Goal: Complete application form

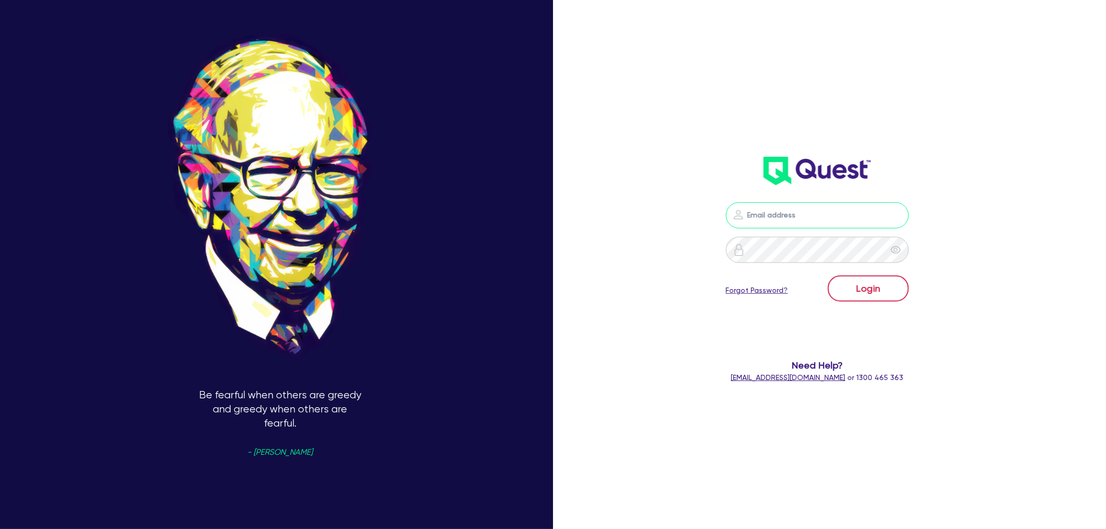
type input "[EMAIL_ADDRESS][PERSON_NAME][DOMAIN_NAME]"
click at [881, 286] on button "Login" at bounding box center [868, 288] width 81 height 26
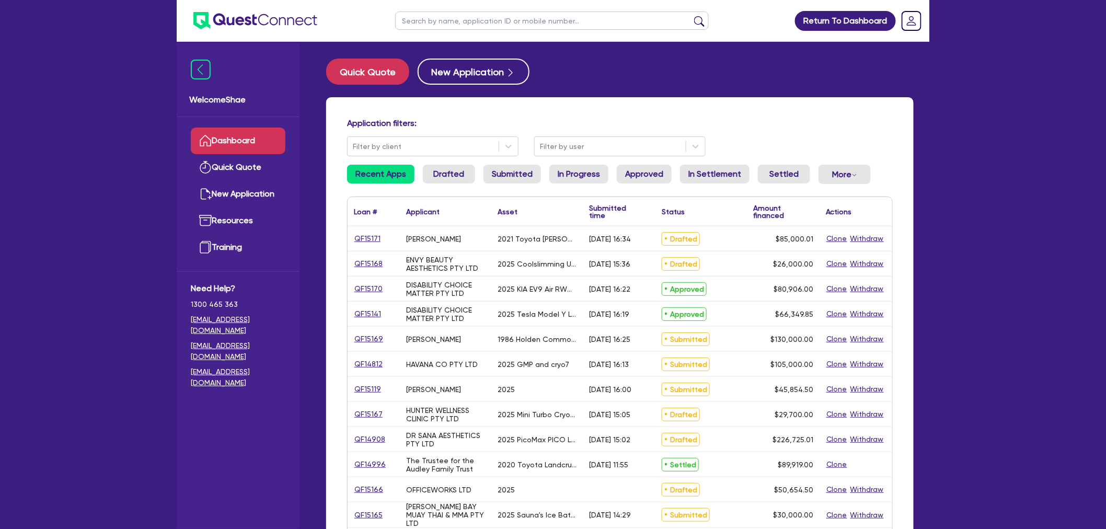
click at [419, 25] on input "text" at bounding box center [552, 20] width 314 height 18
paste input "QF14945"
type input "QF14945"
click at [691, 16] on button "submit" at bounding box center [699, 23] width 17 height 15
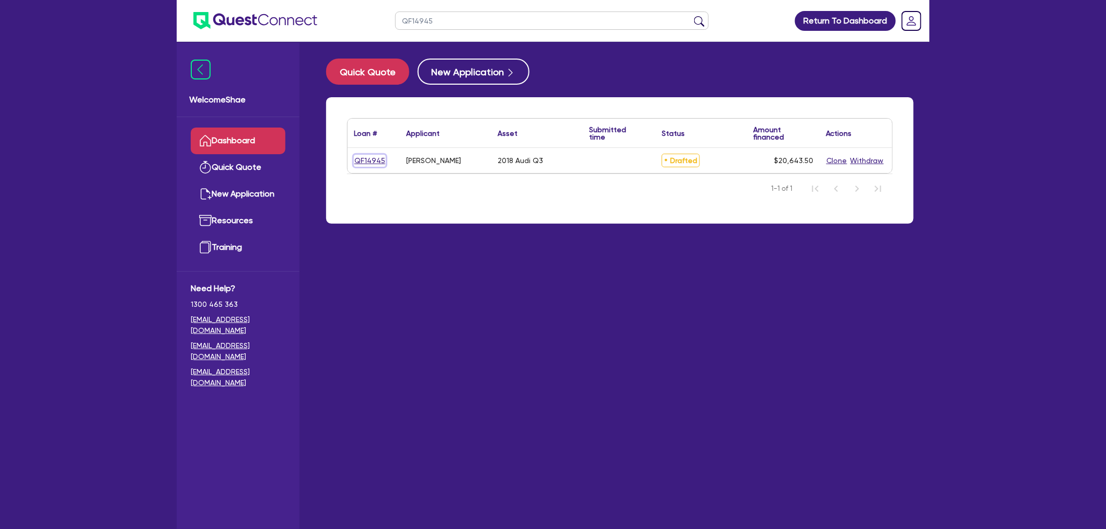
click at [368, 159] on link "QF14945" at bounding box center [370, 161] width 32 height 12
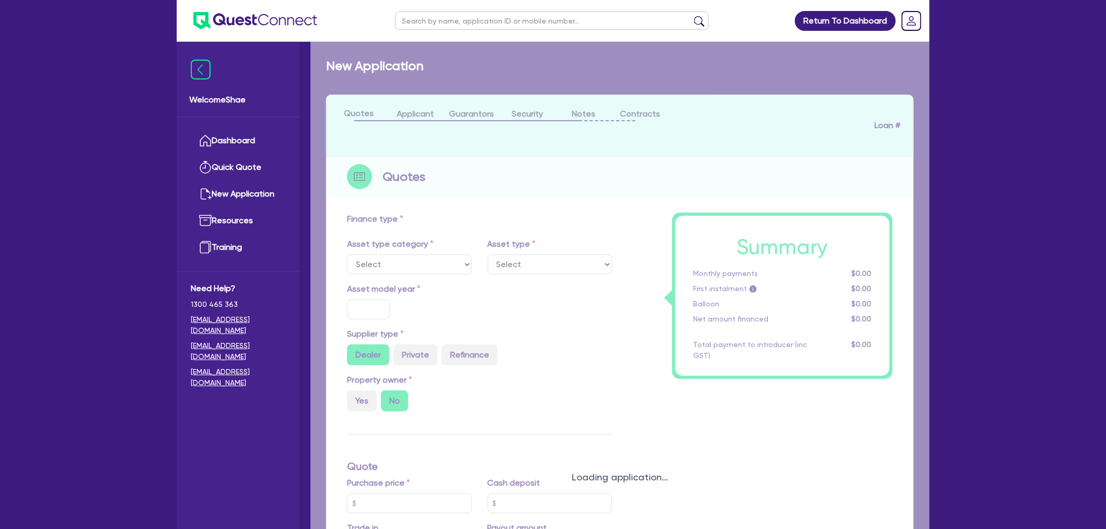
select select "CARS_AND_LIGHT_TRUCKS"
type input "2018"
radio input "false"
radio input "true"
type input "21,000"
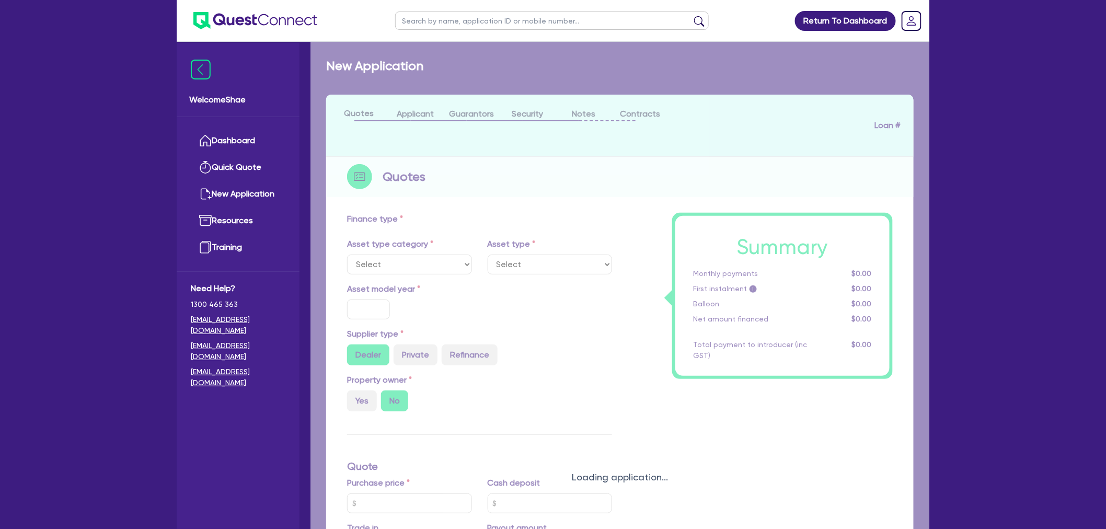
type input "2,100"
type input "8"
type input "1,651.48"
type input "8.99"
type input "990"
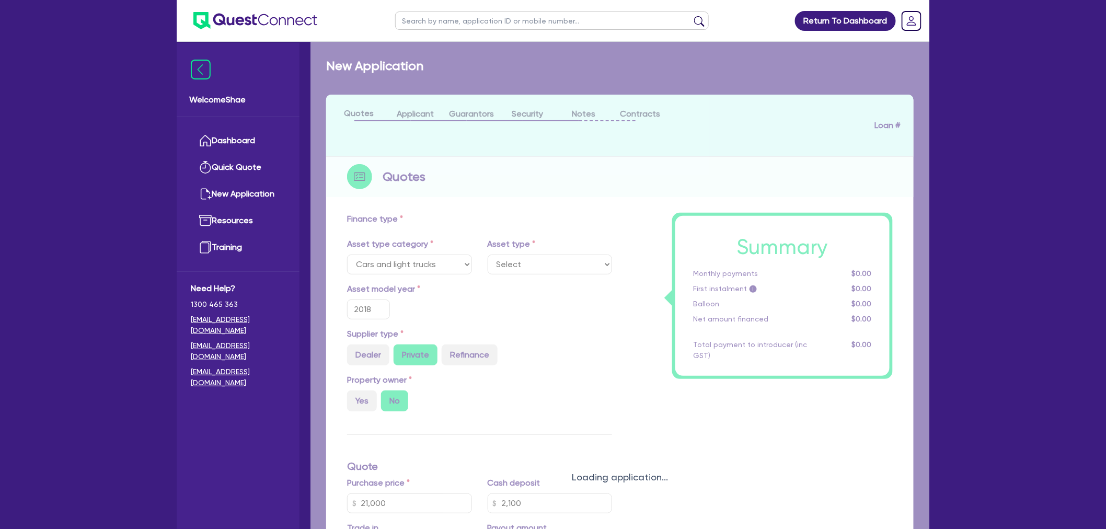
select select "PASSENGER_VEHICLES"
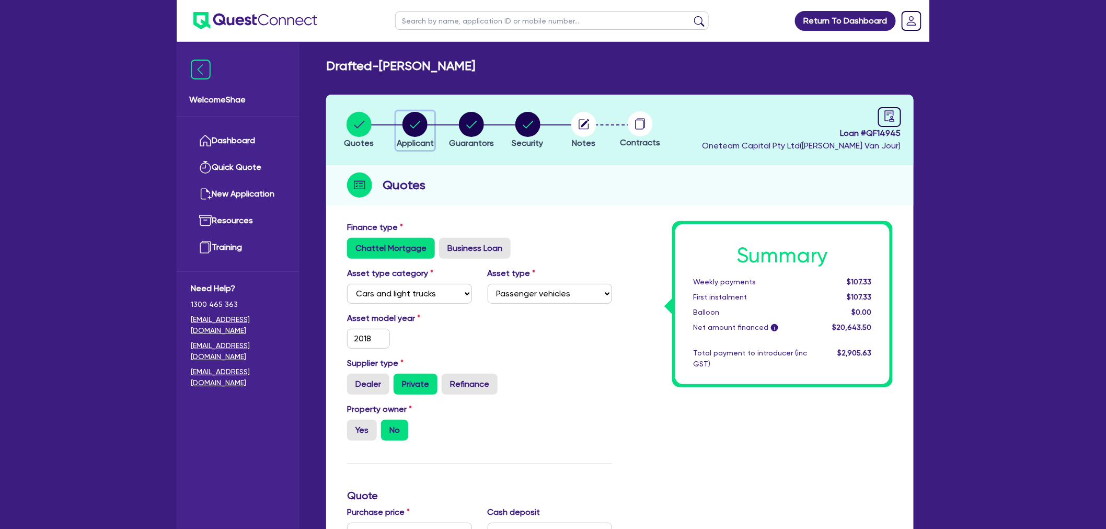
click at [422, 118] on circle "button" at bounding box center [414, 124] width 25 height 25
select select "SOLE_TRADER"
select select "RENTAL_REAL_ESTATE"
select select "REAL_ESTATE_SERVICES"
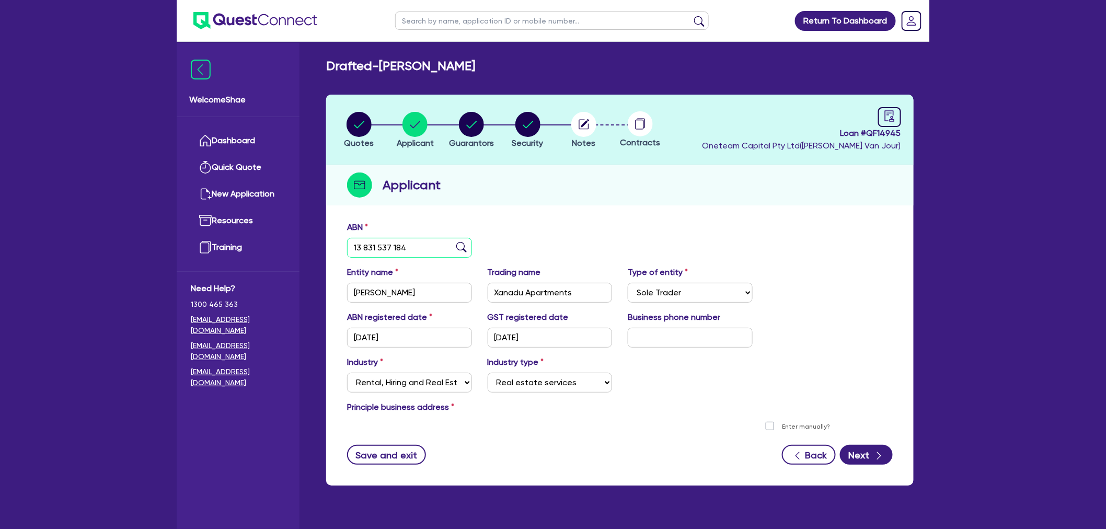
click at [378, 248] on input "13 831 537 184" at bounding box center [409, 248] width 125 height 20
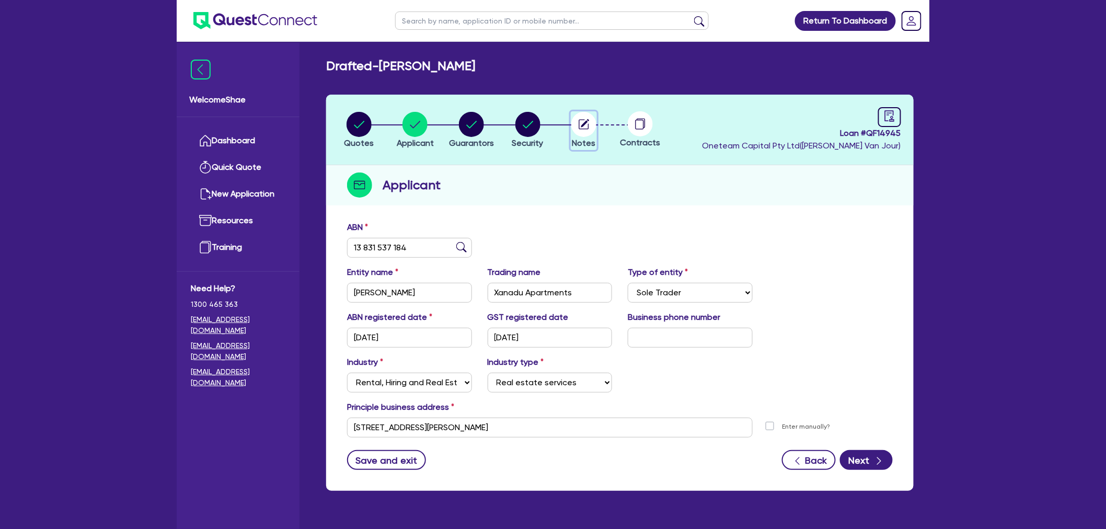
click at [583, 122] on circle "button" at bounding box center [583, 124] width 25 height 25
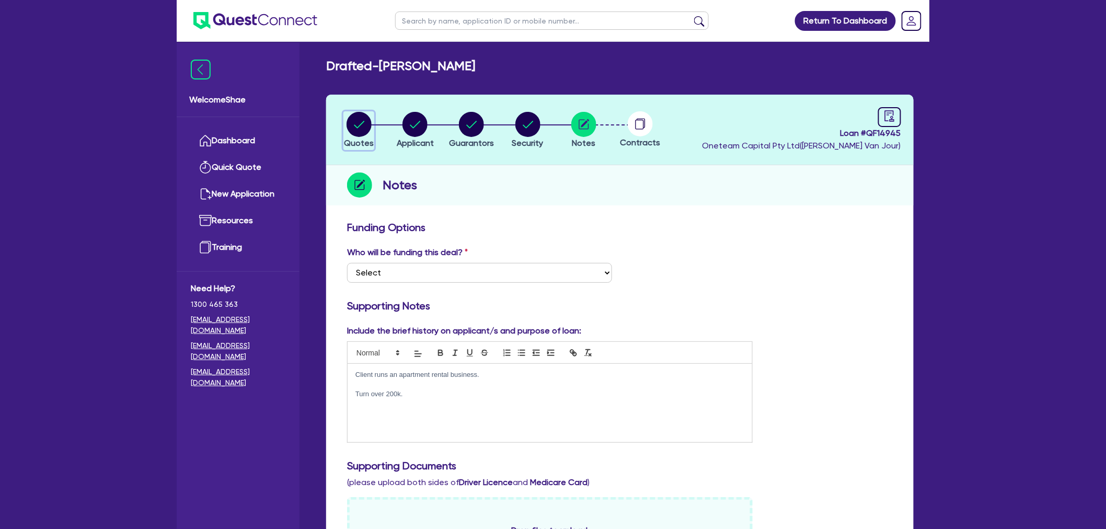
click at [357, 134] on circle "button" at bounding box center [358, 124] width 25 height 25
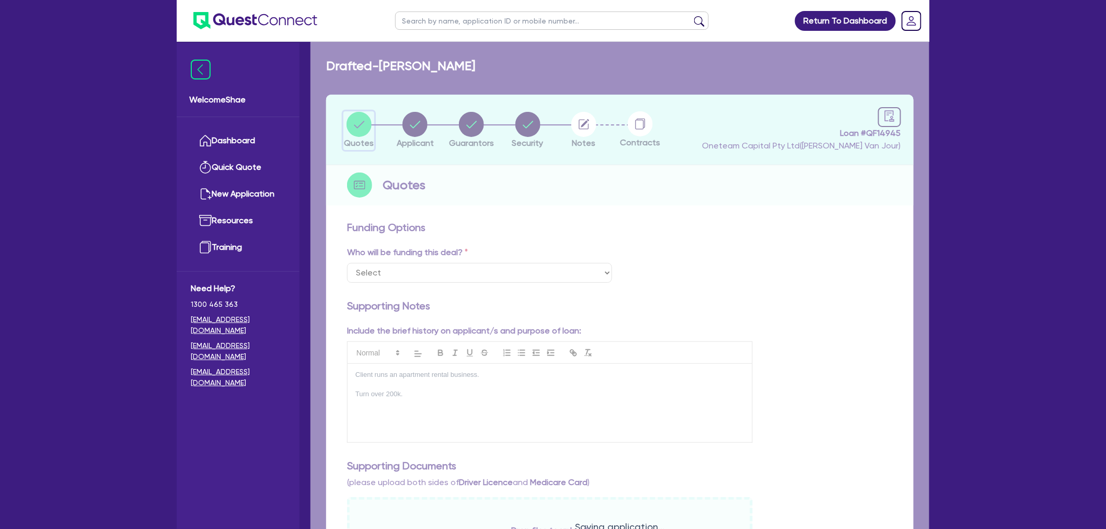
select select "CARS_AND_LIGHT_TRUCKS"
select select "PASSENGER_VEHICLES"
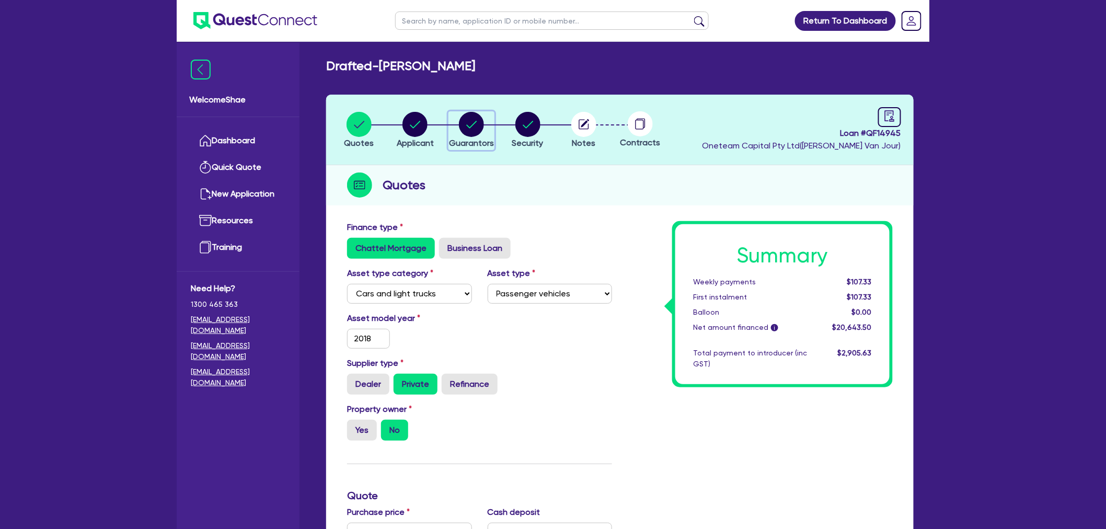
drag, startPoint x: 463, startPoint y: 115, endPoint x: 469, endPoint y: 122, distance: 9.6
click at [463, 115] on circle "button" at bounding box center [471, 124] width 25 height 25
select select "MRS"
select select "VIC"
select select "SINGLE"
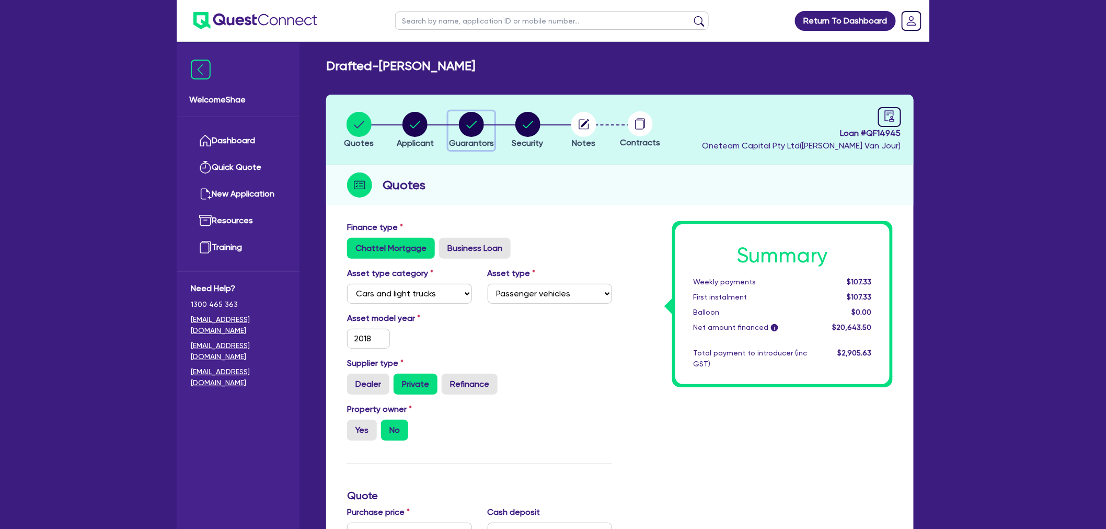
select select "CASH"
select select "CREDIT_CARD"
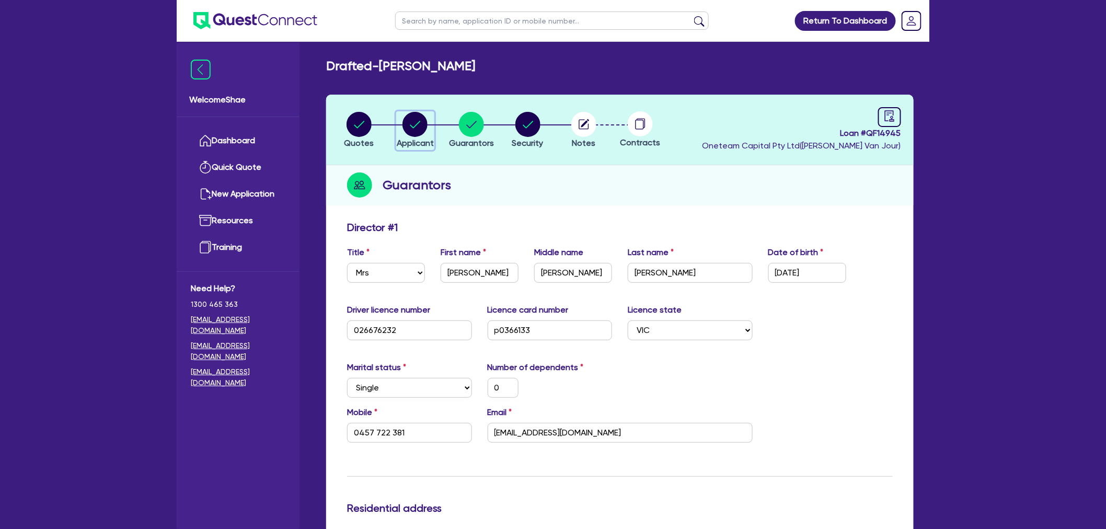
drag, startPoint x: 419, startPoint y: 128, endPoint x: 455, endPoint y: 205, distance: 85.8
click at [419, 128] on circle "button" at bounding box center [414, 124] width 25 height 25
select select "SOLE_TRADER"
select select "RENTAL_REAL_ESTATE"
select select "REAL_ESTATE_SERVICES"
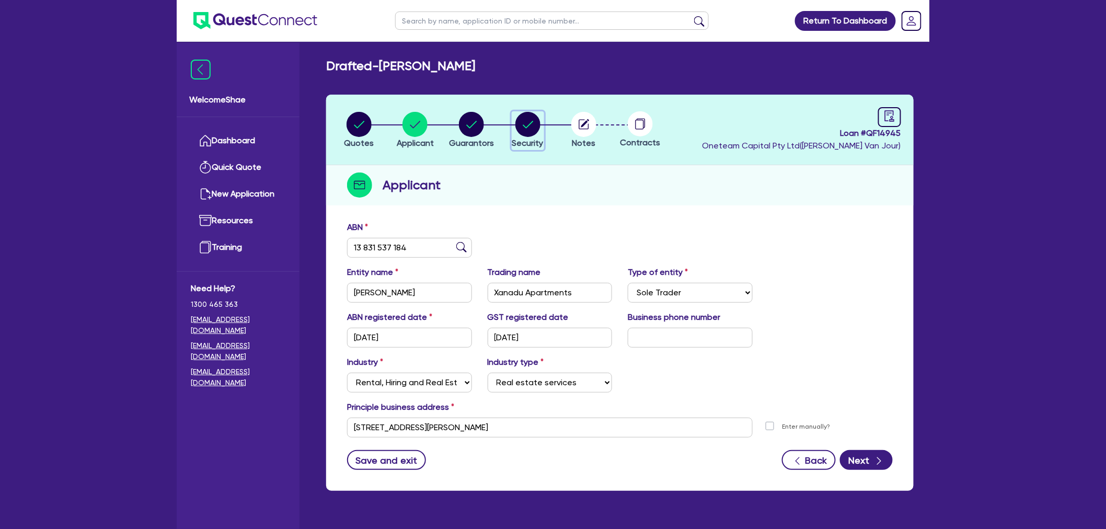
drag, startPoint x: 520, startPoint y: 130, endPoint x: 533, endPoint y: 148, distance: 22.5
click at [520, 130] on circle "button" at bounding box center [527, 124] width 25 height 25
select select "CARS_AND_LIGHT_TRUCKS"
select select "PASSENGER_VEHICLES"
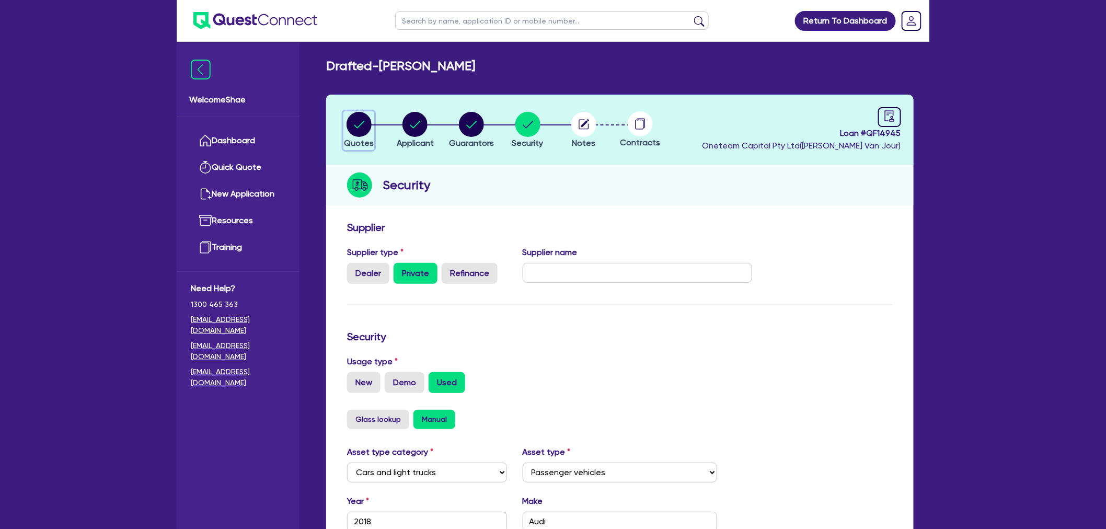
drag, startPoint x: 363, startPoint y: 132, endPoint x: 398, endPoint y: 149, distance: 39.3
click at [363, 132] on circle "button" at bounding box center [358, 124] width 25 height 25
select select "CARS_AND_LIGHT_TRUCKS"
select select "PASSENGER_VEHICLES"
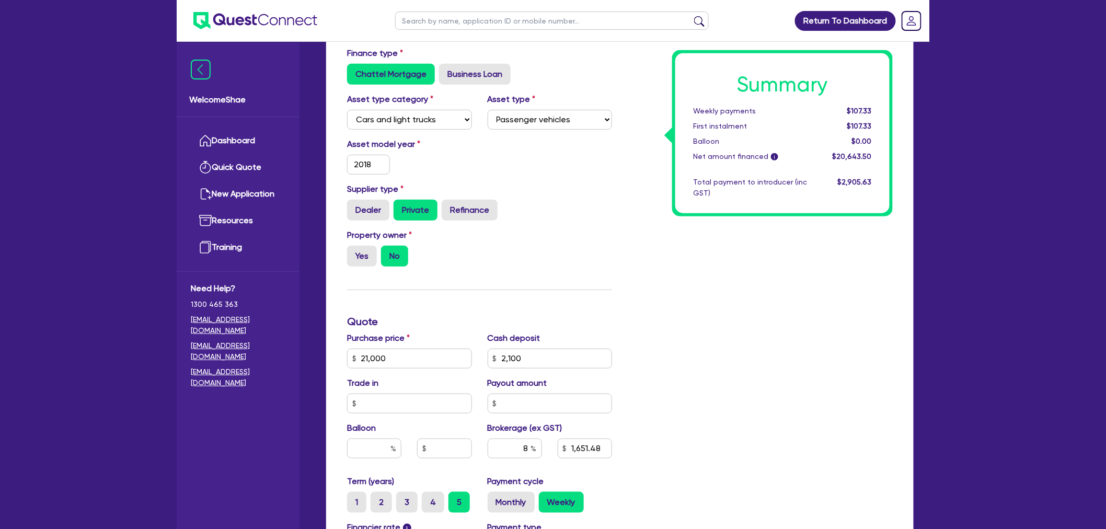
scroll to position [406, 0]
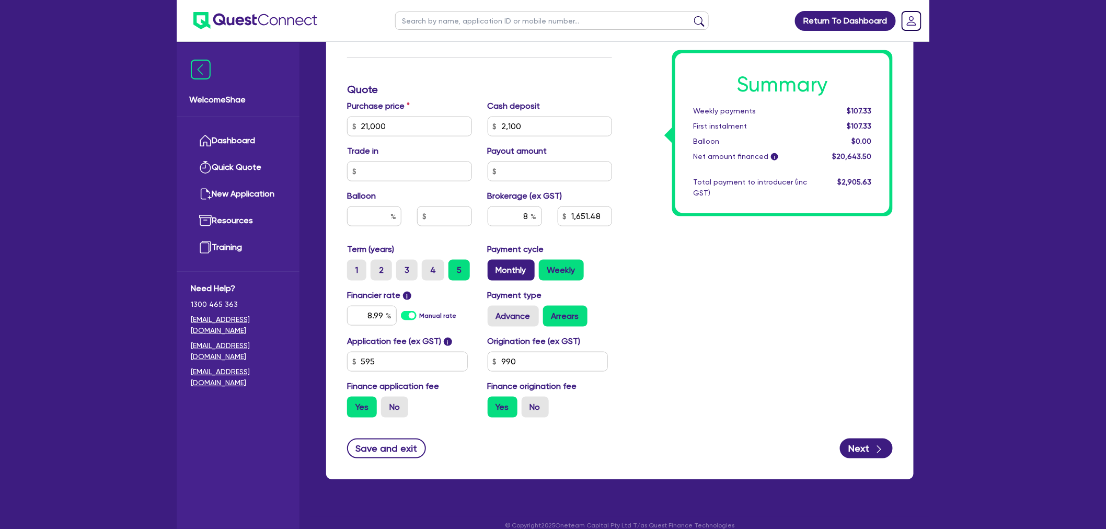
click at [513, 262] on label "Monthly" at bounding box center [511, 270] width 47 height 21
click at [494, 262] on input "Monthly" at bounding box center [491, 263] width 7 height 7
radio input "true"
type input "21,000"
type input "2,100"
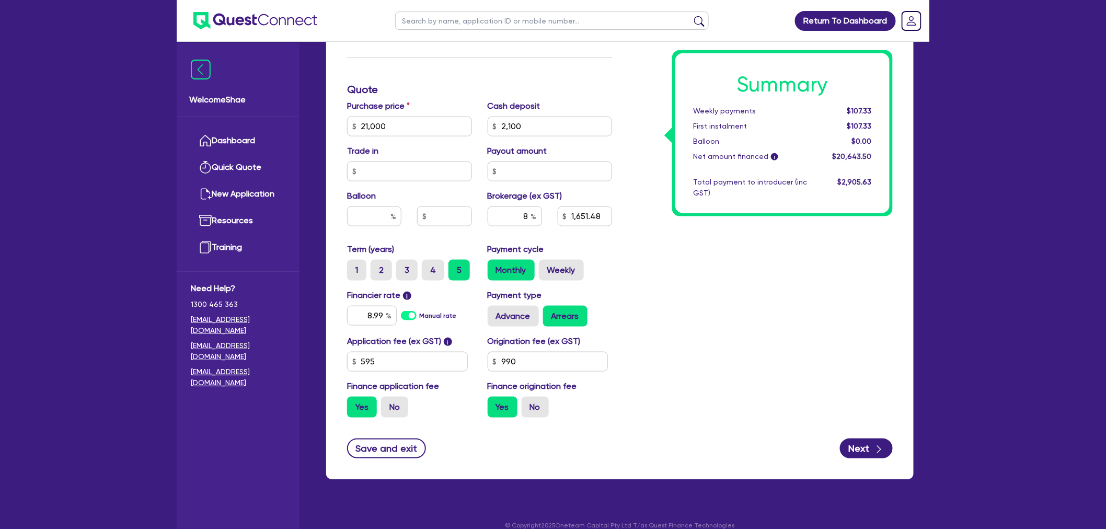
type input "1,651.48"
type input "21,000"
type input "2,100"
type input "1,651.48"
click at [712, 290] on div "Summary Monthly payments $466.13 First instalment $466.13 Balloon $0.00 Net amo…" at bounding box center [760, 120] width 281 height 611
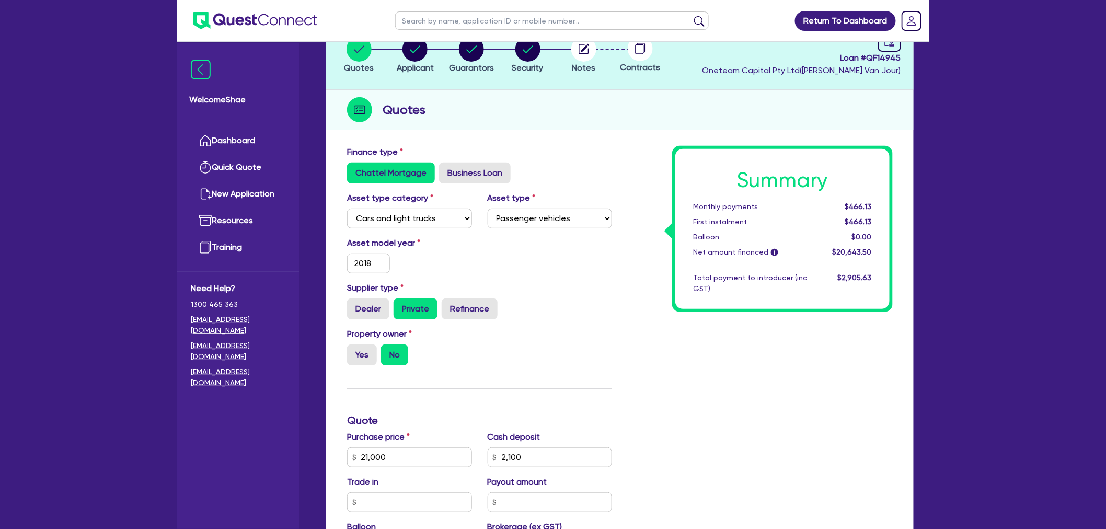
scroll to position [0, 0]
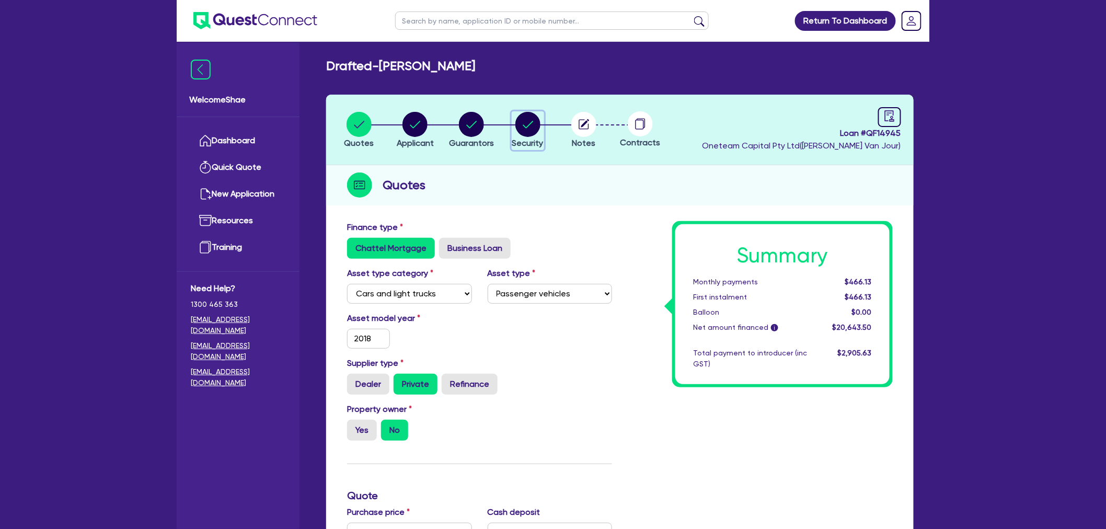
click at [530, 126] on circle "button" at bounding box center [527, 124] width 25 height 25
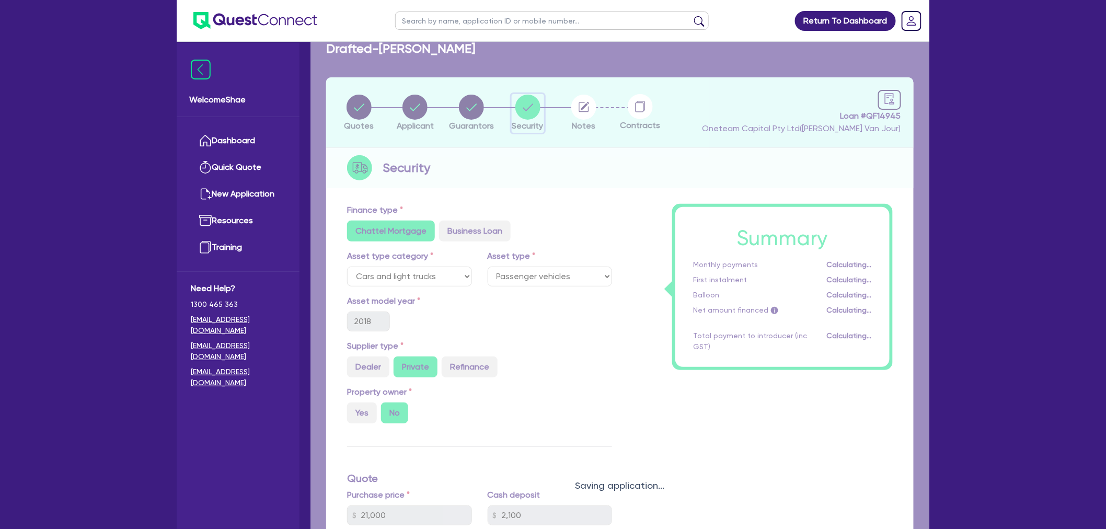
select select "CARS_AND_LIGHT_TRUCKS"
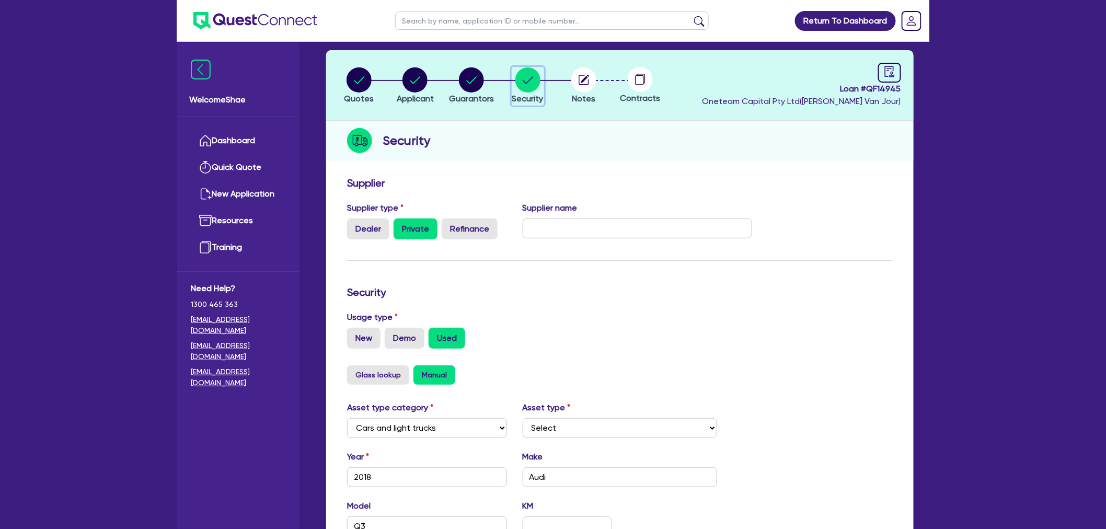
scroll to position [49, 0]
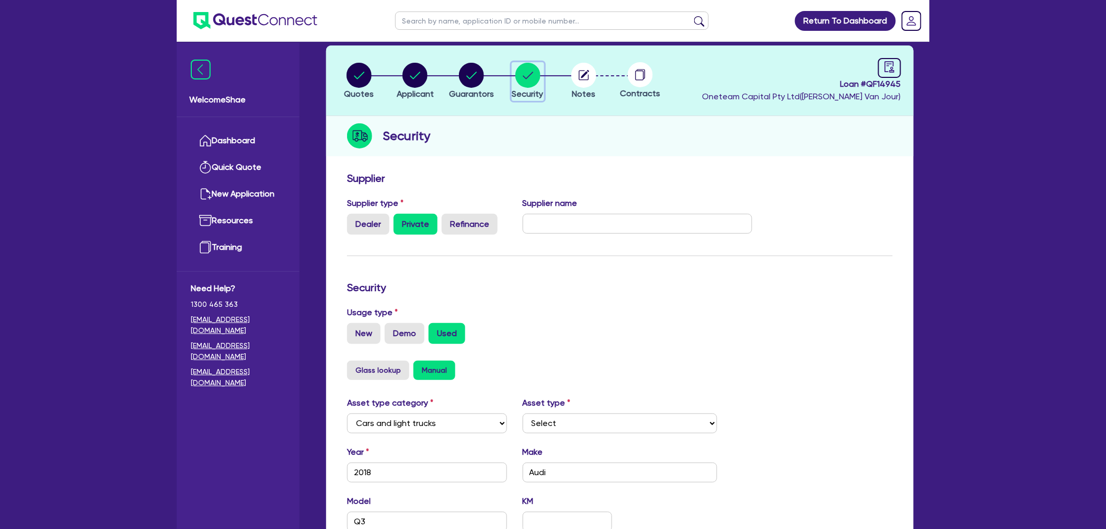
select select "PASSENGER_VEHICLES"
drag, startPoint x: 468, startPoint y: 80, endPoint x: 451, endPoint y: 154, distance: 75.7
click at [468, 80] on circle "button" at bounding box center [471, 75] width 25 height 25
select select "MRS"
select select "VIC"
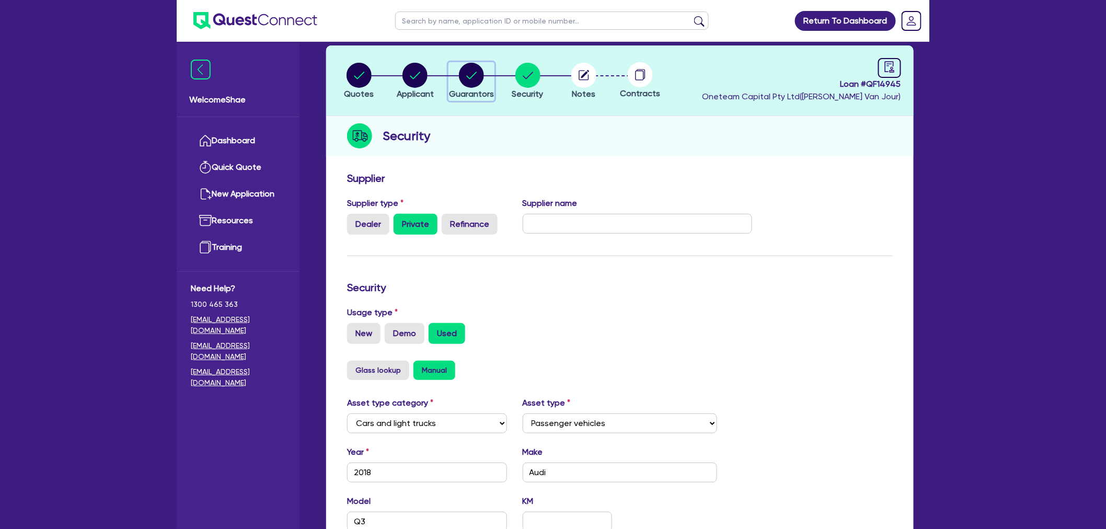
select select "SINGLE"
select select "CASH"
select select "CREDIT_CARD"
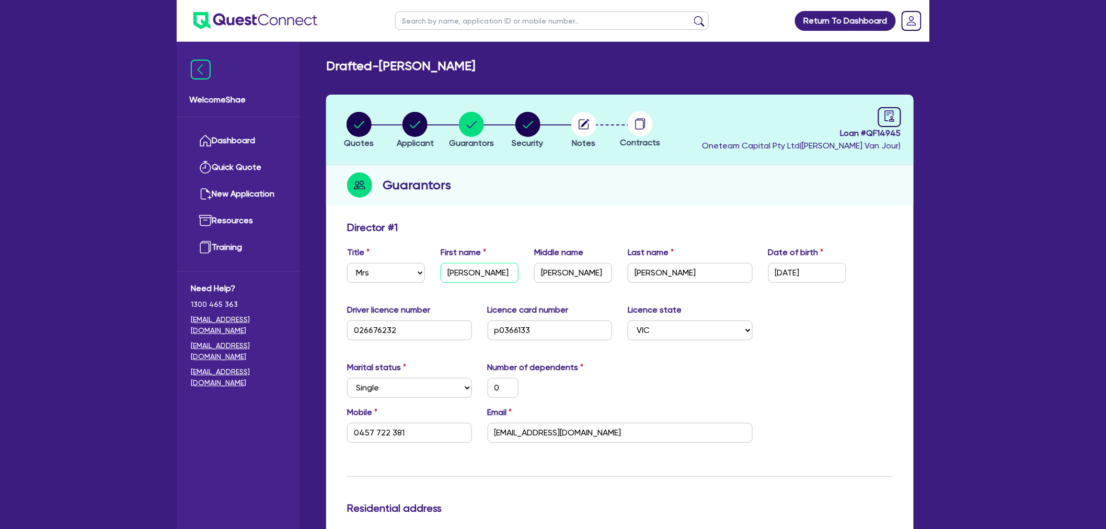
click at [457, 269] on input "Debra" at bounding box center [480, 273] width 78 height 20
click at [555, 271] on input "Marie" at bounding box center [573, 273] width 78 height 20
click at [645, 268] on input "Casey" at bounding box center [690, 273] width 125 height 20
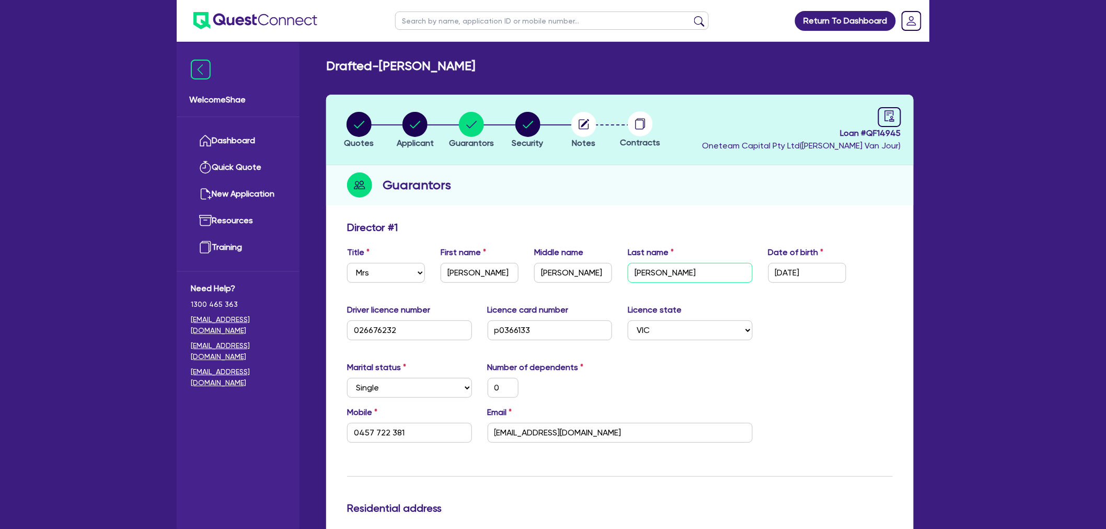
click at [645, 268] on input "Casey" at bounding box center [690, 273] width 125 height 20
click at [529, 430] on input "debra3898@gmail.com" at bounding box center [620, 433] width 265 height 20
drag, startPoint x: 435, startPoint y: 430, endPoint x: 202, endPoint y: 409, distance: 233.5
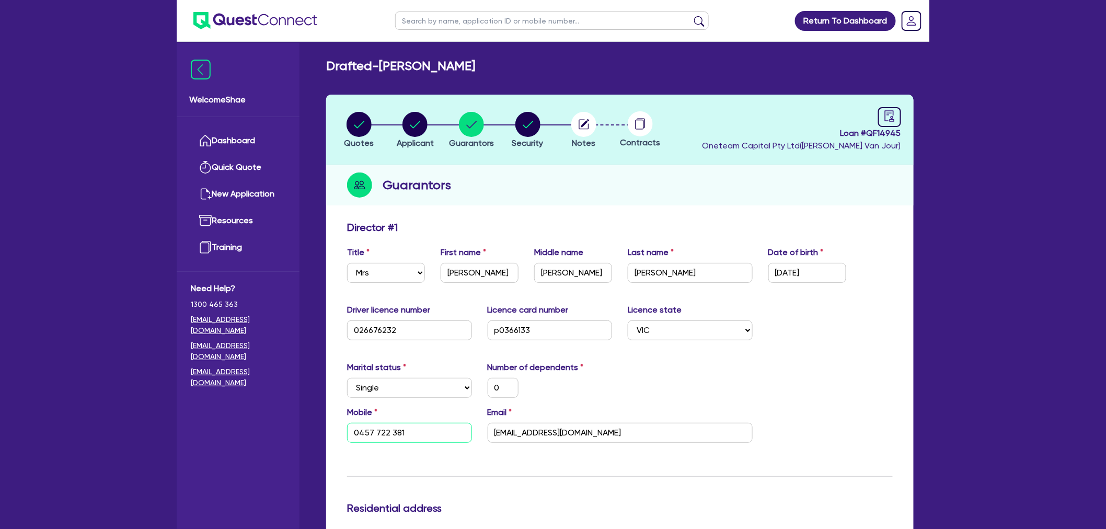
drag, startPoint x: 587, startPoint y: 131, endPoint x: 592, endPoint y: 196, distance: 66.0
click at [587, 131] on circle "button" at bounding box center [583, 124] width 25 height 25
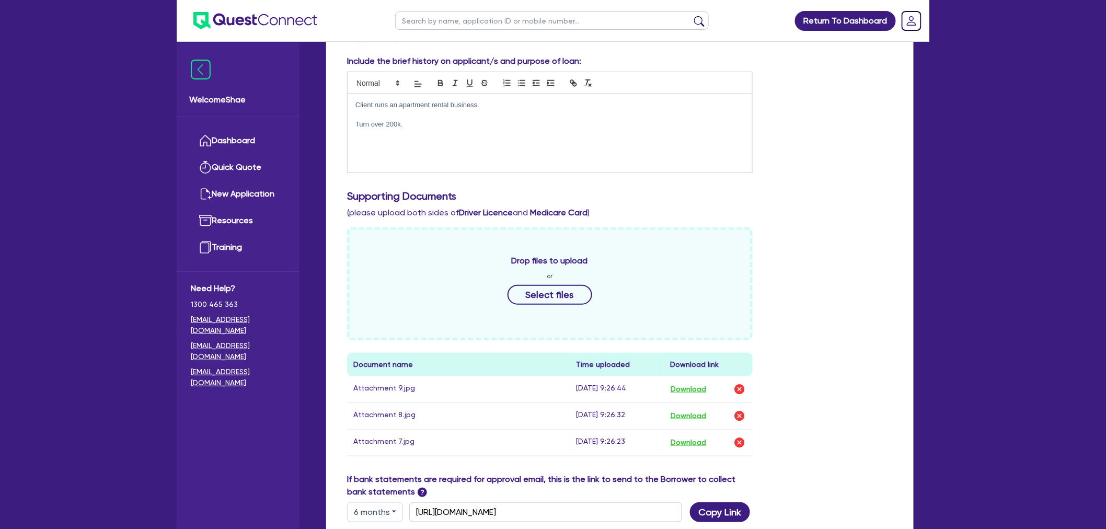
scroll to position [464, 0]
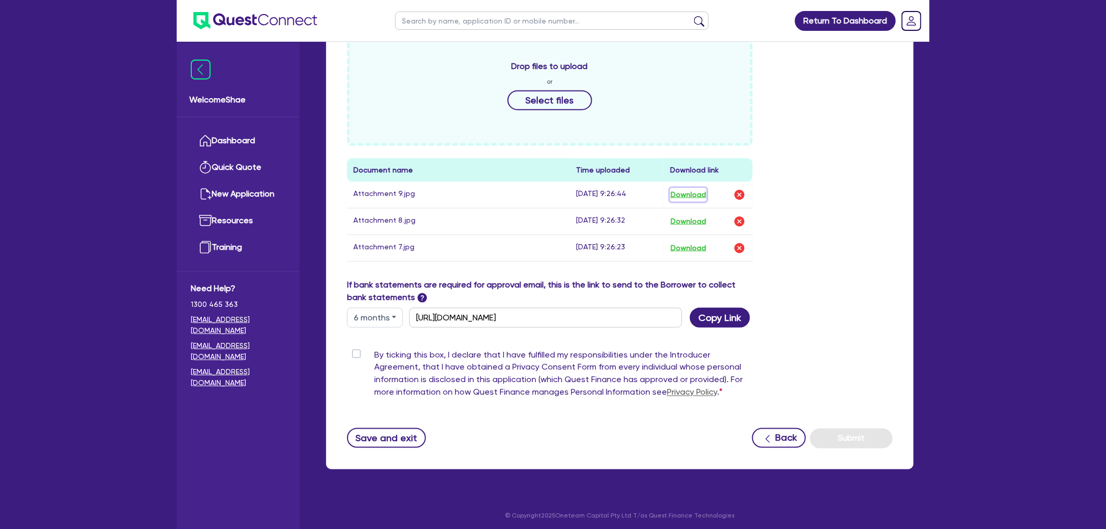
click at [682, 192] on button "Download" at bounding box center [688, 195] width 37 height 14
drag, startPoint x: 685, startPoint y: 230, endPoint x: 686, endPoint y: 223, distance: 6.8
click at [685, 230] on td "Download" at bounding box center [708, 221] width 89 height 27
click at [686, 220] on button "Download" at bounding box center [688, 222] width 37 height 14
click at [686, 249] on button "Download" at bounding box center [688, 248] width 37 height 14
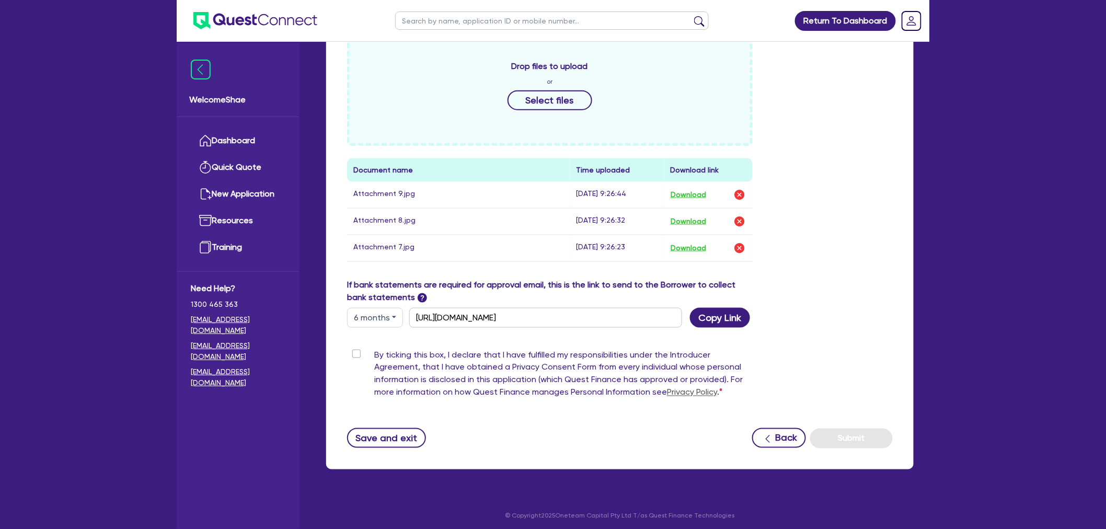
click at [54, 205] on div "Return To Dashboard Edit Profile Logout Welcome Shae Dashboard Quick Quote New …" at bounding box center [553, 34] width 1106 height 997
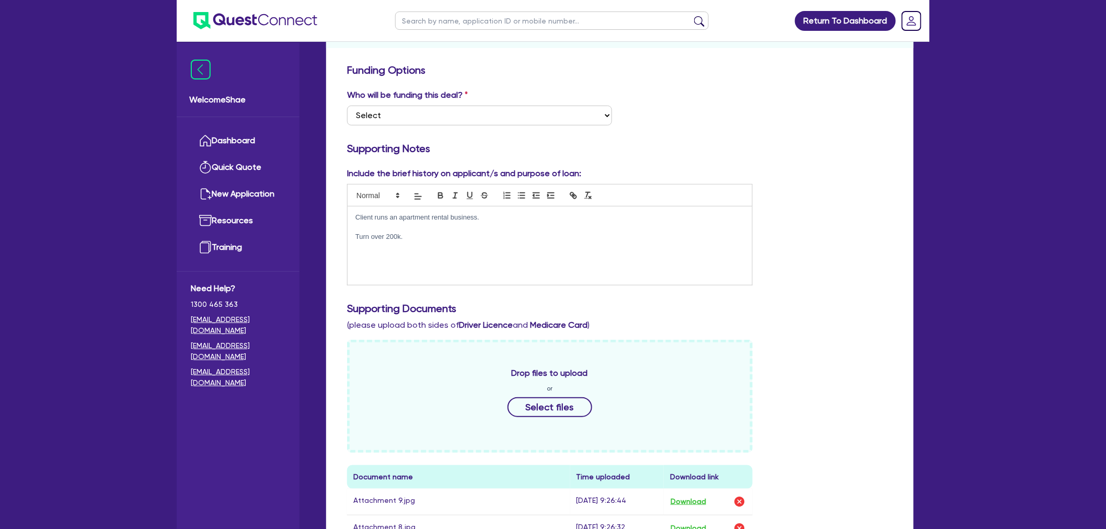
scroll to position [0, 0]
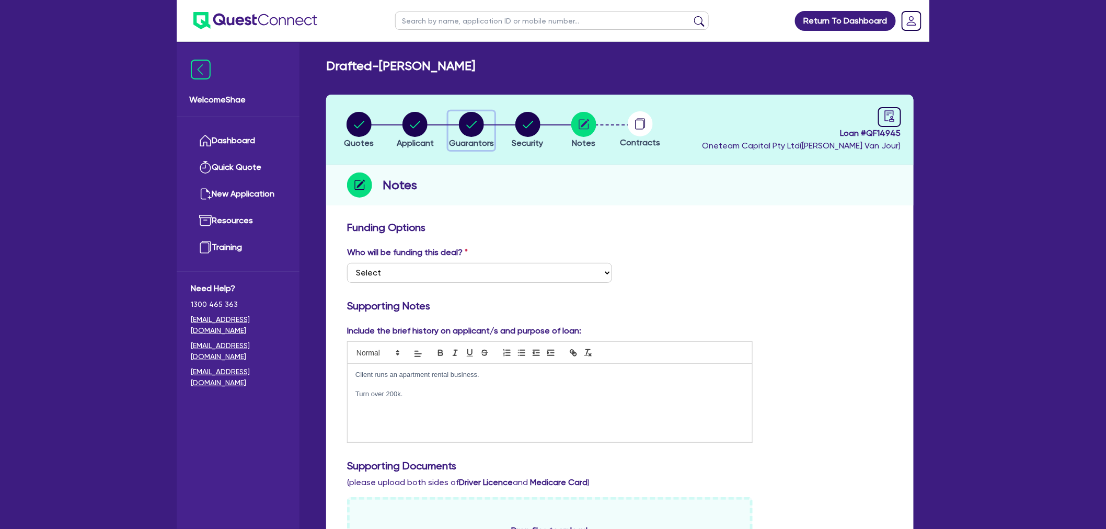
click at [483, 133] on icon "button" at bounding box center [471, 124] width 25 height 25
select select "MRS"
select select "VIC"
select select "SINGLE"
select select "CASH"
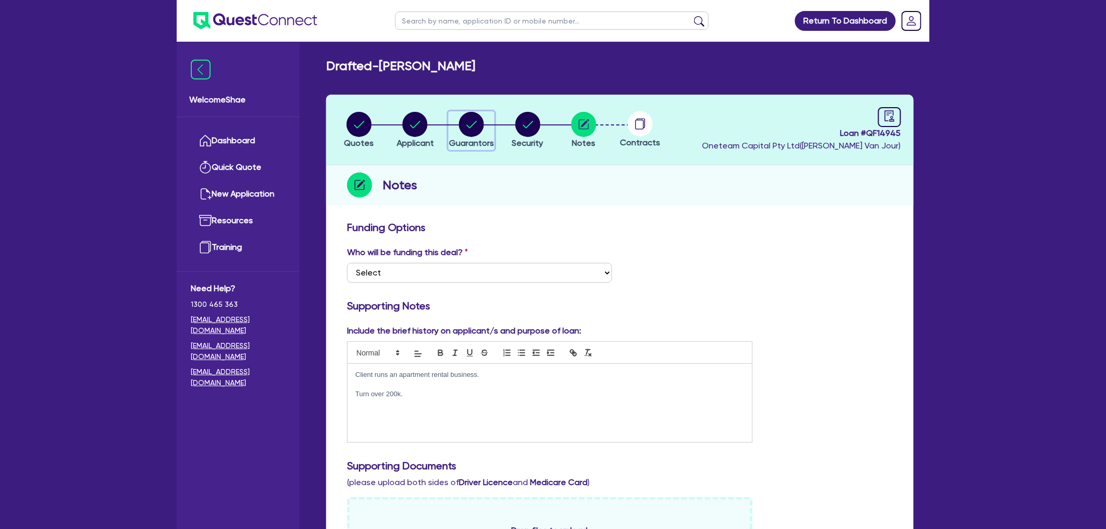
select select "CREDIT_CARD"
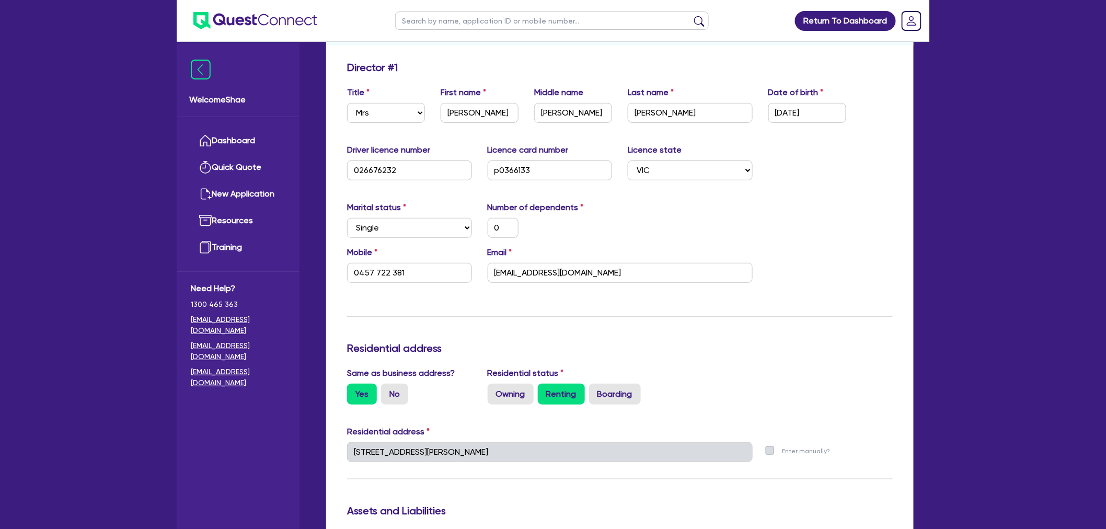
scroll to position [174, 0]
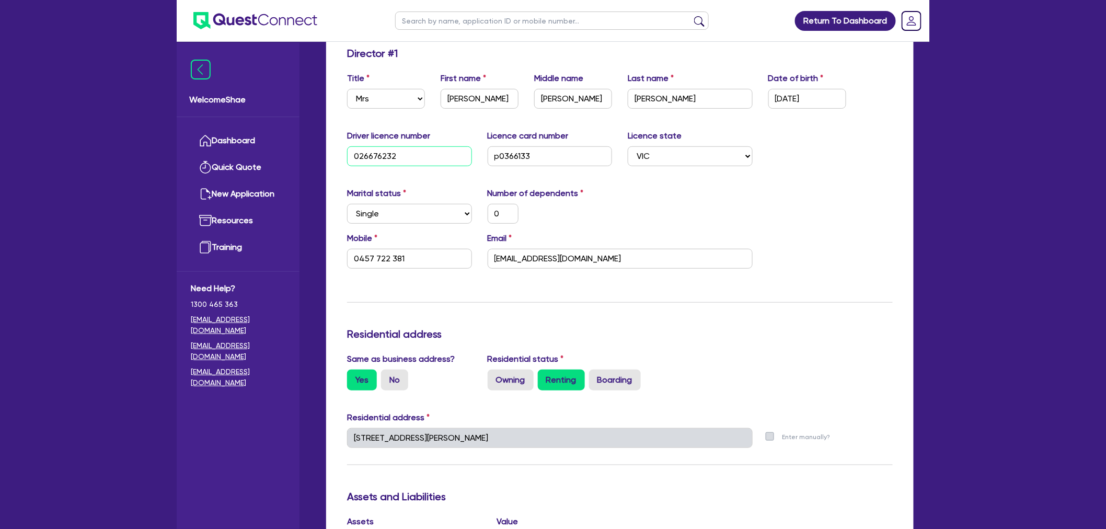
click at [370, 153] on input "026676232" at bounding box center [409, 156] width 125 height 20
click at [503, 156] on input "p0366133" at bounding box center [550, 156] width 125 height 20
click at [86, 273] on div "Return To Dashboard Edit Profile Logout Welcome Shae Dashboard Quick Quote New …" at bounding box center [553, 436] width 1106 height 1220
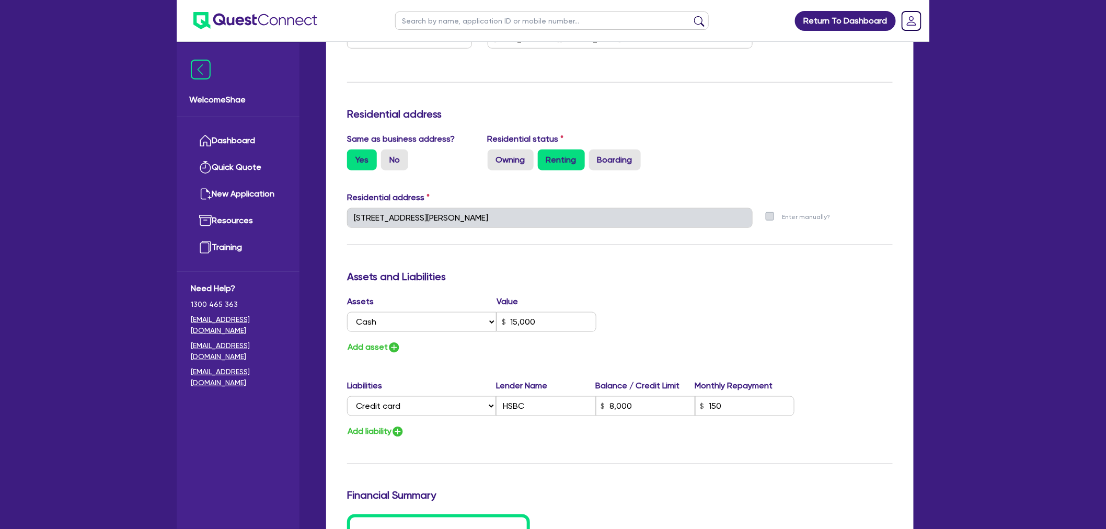
scroll to position [406, 0]
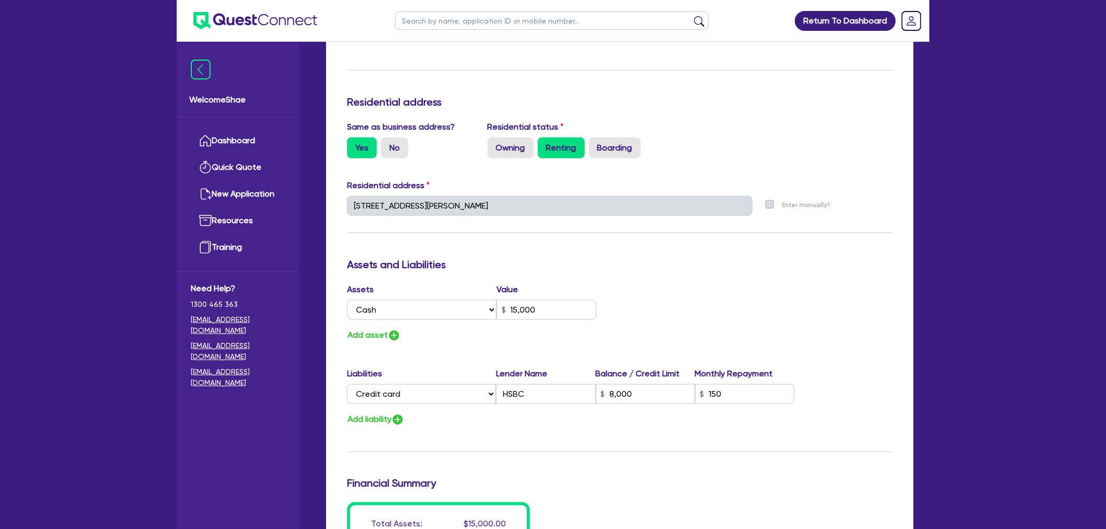
click at [302, 201] on div "Welcome Shae Dashboard Quick Quote New Application Ref Company Ref Salesperson …" at bounding box center [553, 204] width 752 height 1220
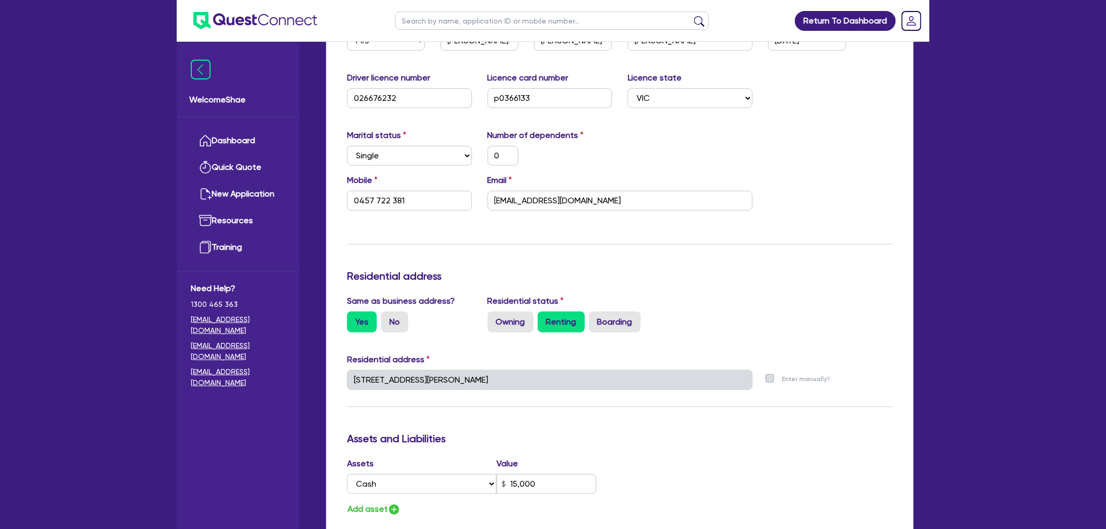
scroll to position [0, 0]
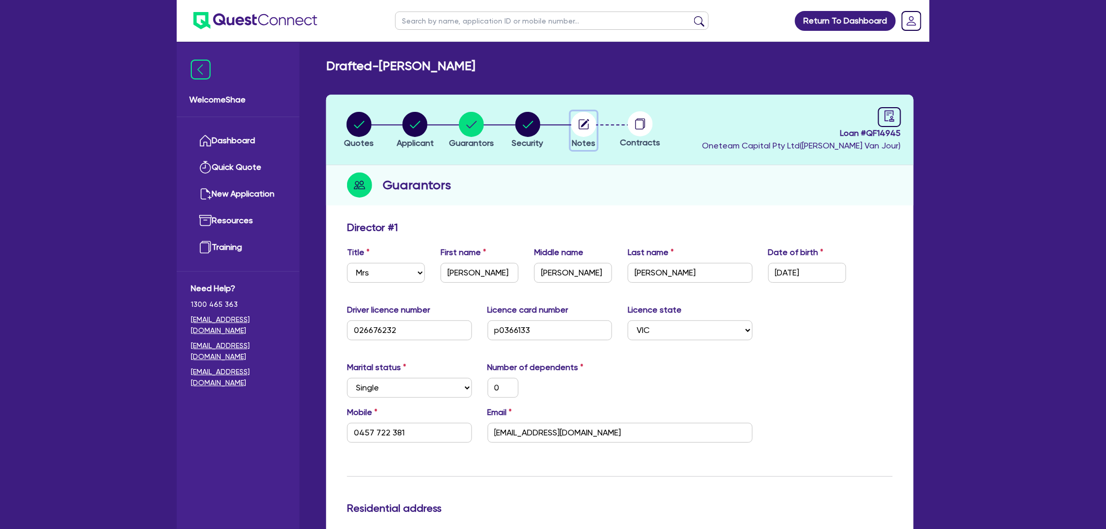
click at [574, 127] on circle "button" at bounding box center [583, 124] width 25 height 25
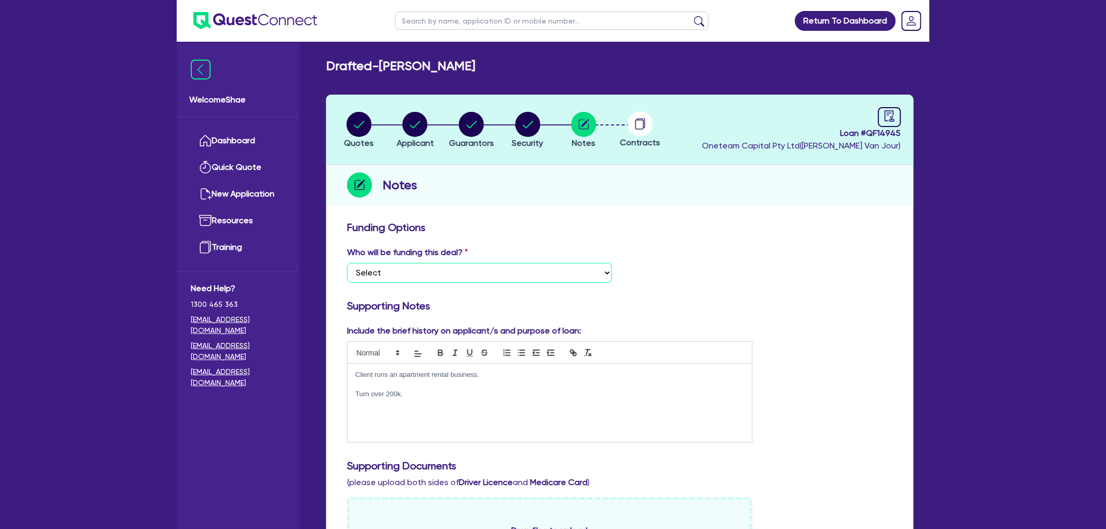
drag, startPoint x: 477, startPoint y: 270, endPoint x: 471, endPoint y: 286, distance: 17.9
click at [477, 270] on select "Select I want Quest to fund 100% I will fund 100% I will co-fund with Quest Oth…" at bounding box center [479, 273] width 265 height 20
drag, startPoint x: 458, startPoint y: 272, endPoint x: 458, endPoint y: 280, distance: 7.9
click at [458, 272] on select "Select I want Quest to fund 100% I will fund 100% I will co-fund with Quest Oth…" at bounding box center [479, 273] width 265 height 20
select select "Other"
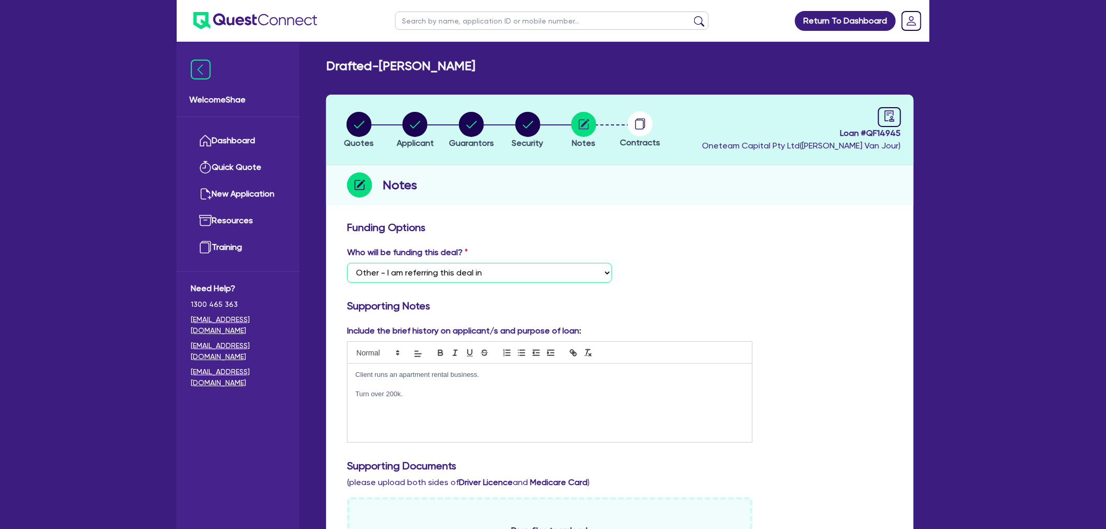
click at [347, 263] on select "Select I want Quest to fund 100% I will fund 100% I will co-fund with Quest Oth…" at bounding box center [479, 273] width 265 height 20
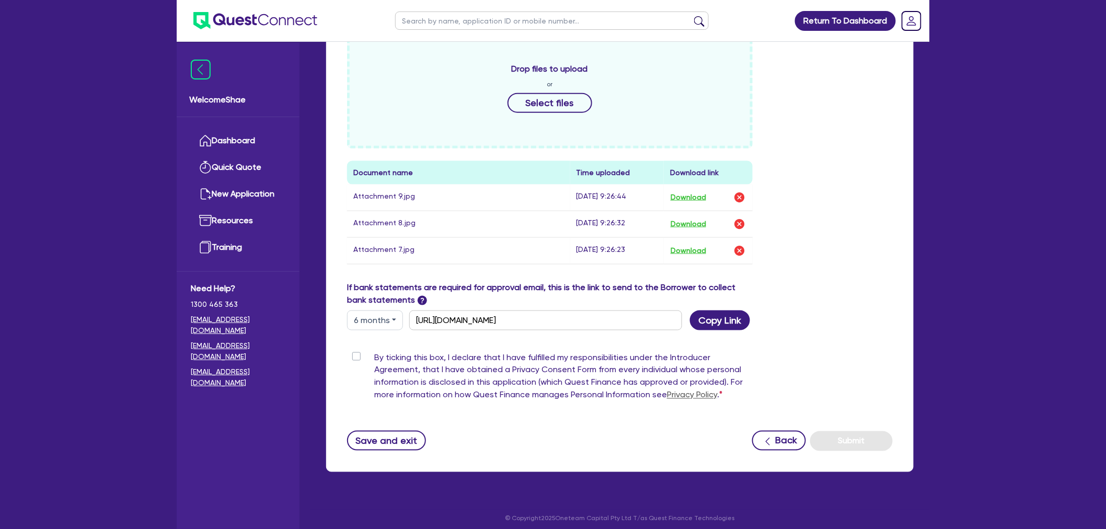
scroll to position [468, 0]
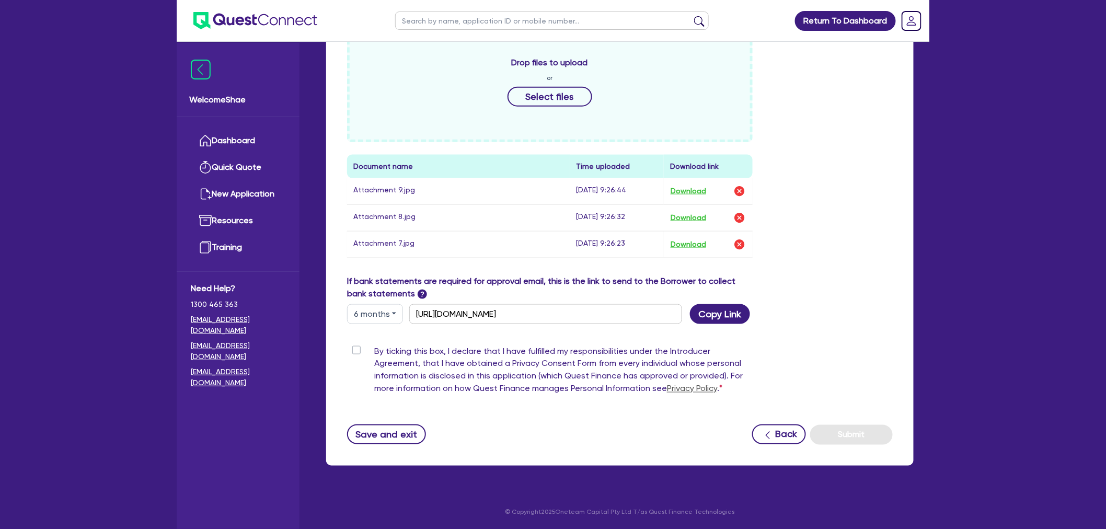
click at [374, 350] on label "By ticking this box, I declare that I have fulfilled my responsibilities under …" at bounding box center [563, 372] width 378 height 54
click at [355, 350] on input "By ticking this box, I declare that I have fulfilled my responsibilities under …" at bounding box center [351, 350] width 8 height 10
checkbox input "true"
click at [849, 436] on button "Submit" at bounding box center [851, 435] width 83 height 20
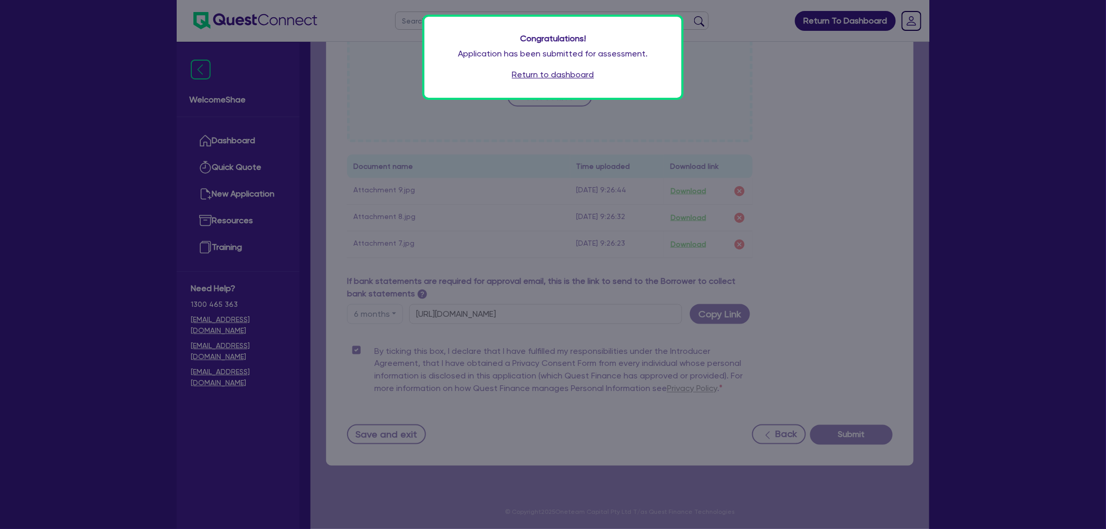
click at [551, 72] on link "Return to dashboard" at bounding box center [553, 74] width 82 height 13
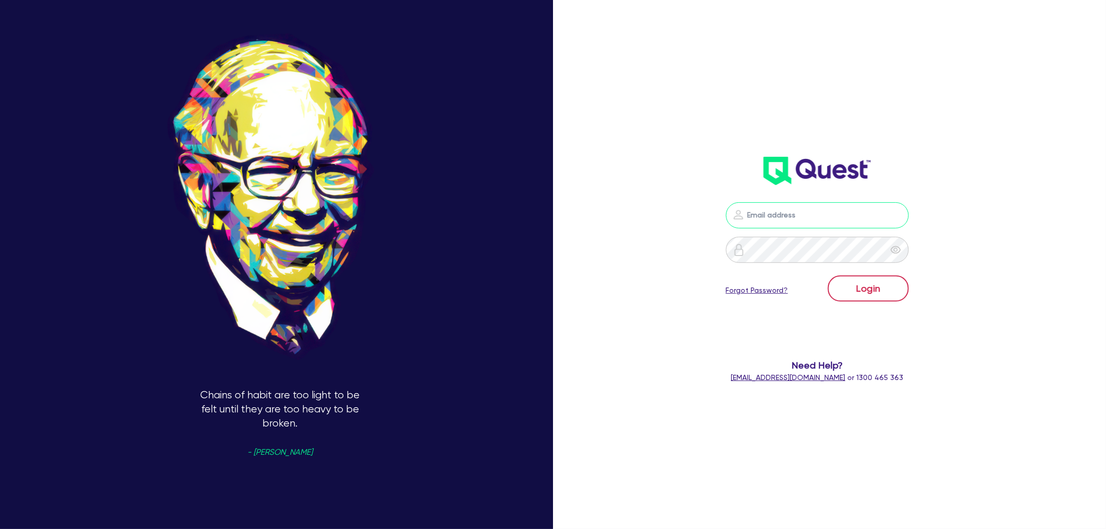
type input "[EMAIL_ADDRESS][PERSON_NAME][DOMAIN_NAME]"
click at [860, 293] on button "Login" at bounding box center [868, 288] width 81 height 26
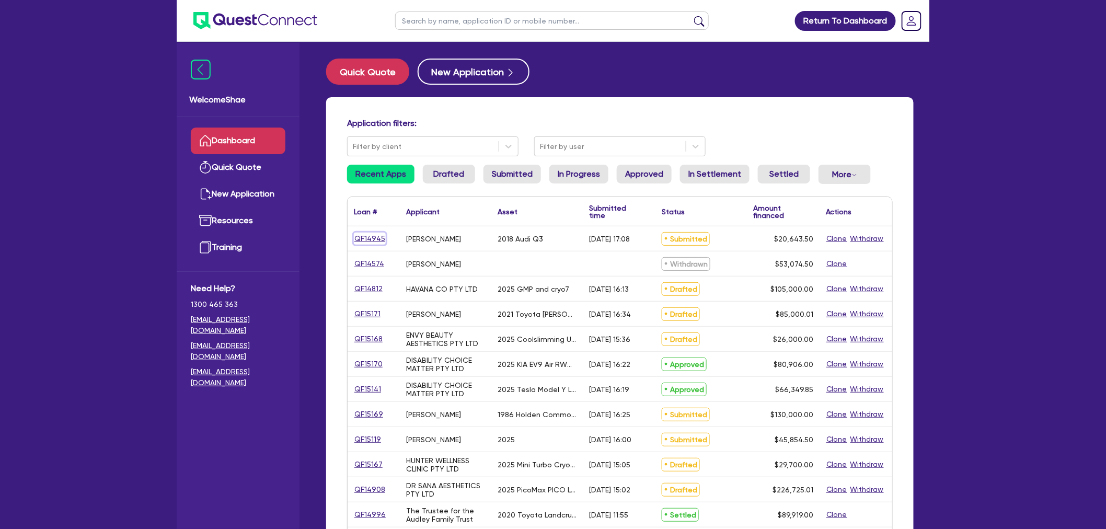
click at [368, 237] on link "QF14945" at bounding box center [370, 239] width 32 height 12
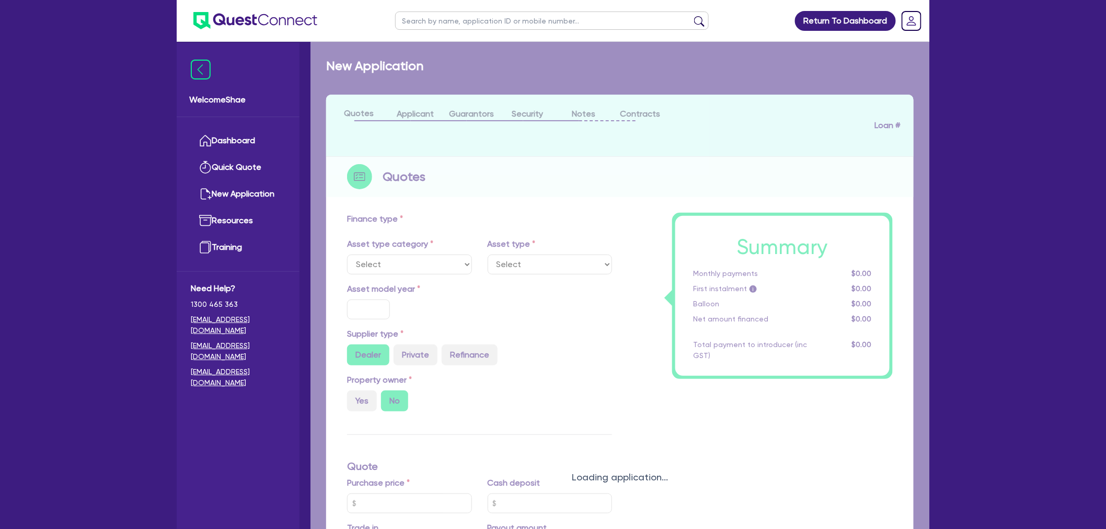
select select "CARS_AND_LIGHT_TRUCKS"
type input "2018"
radio input "false"
radio input "true"
type input "21,000"
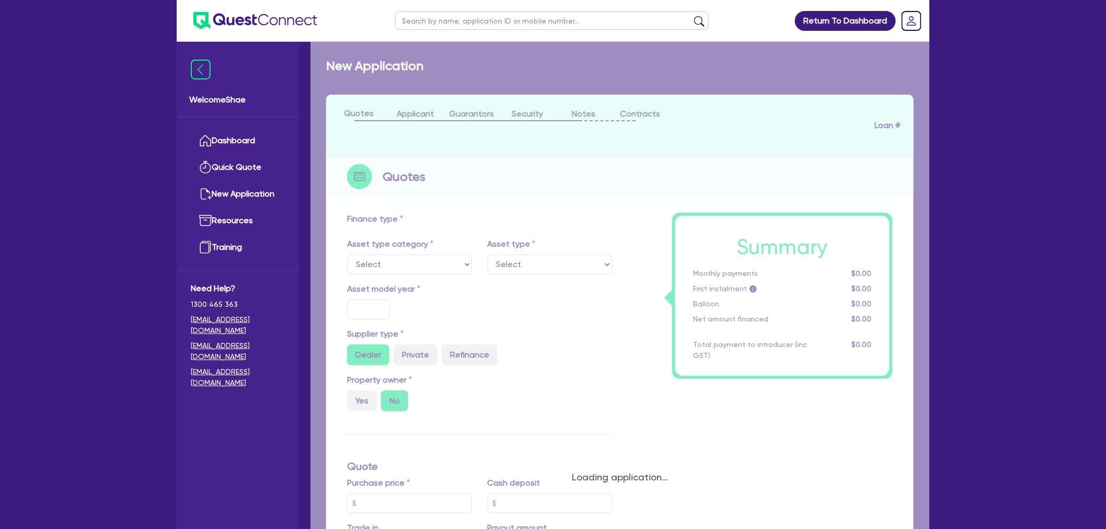
type input "2,100"
type input "8"
type input "1,651.48"
type input "8.99"
type input "990"
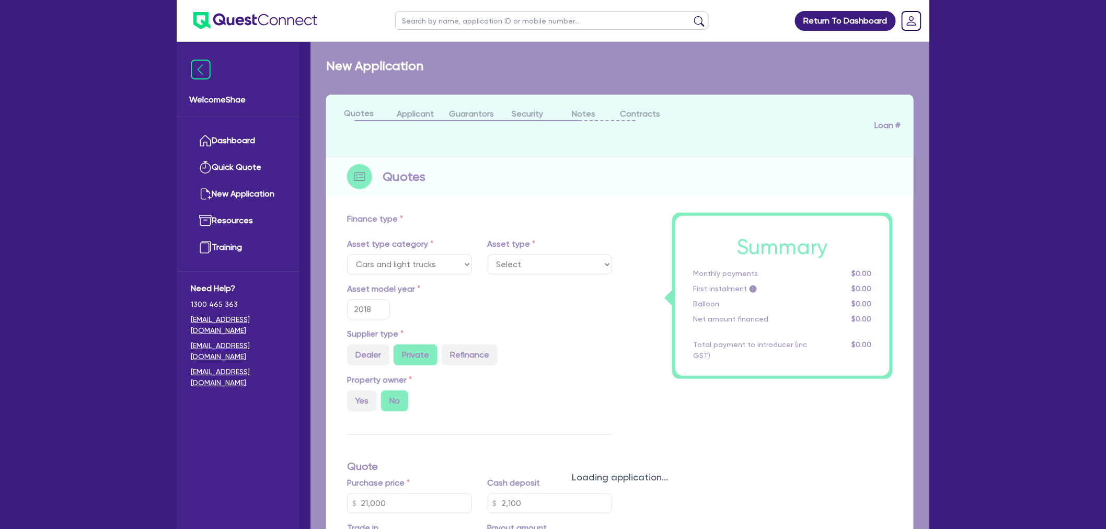
select select "PASSENGER_VEHICLES"
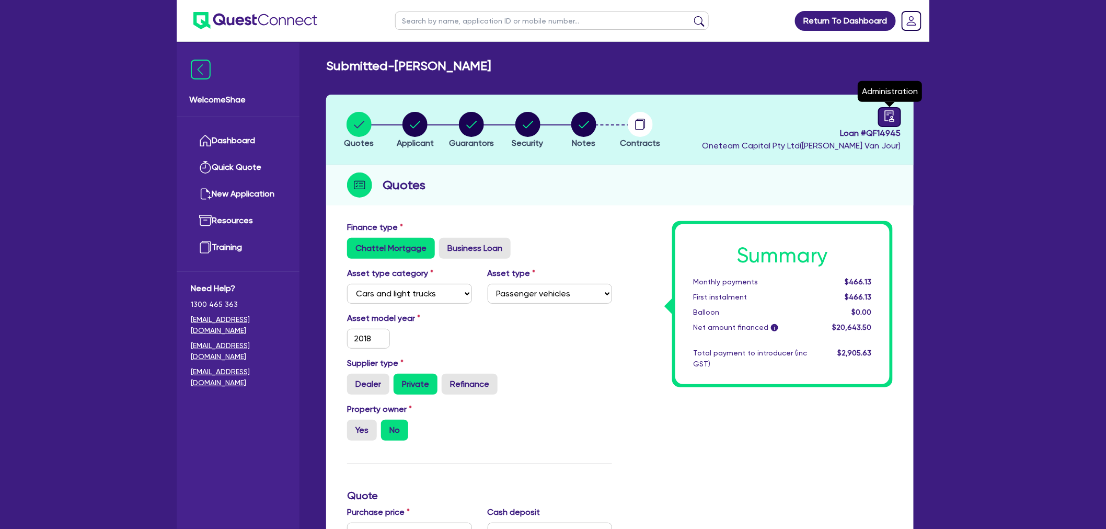
click at [896, 120] on link at bounding box center [889, 117] width 23 height 20
select select "SUBMITTED_NEW"
select select "Other"
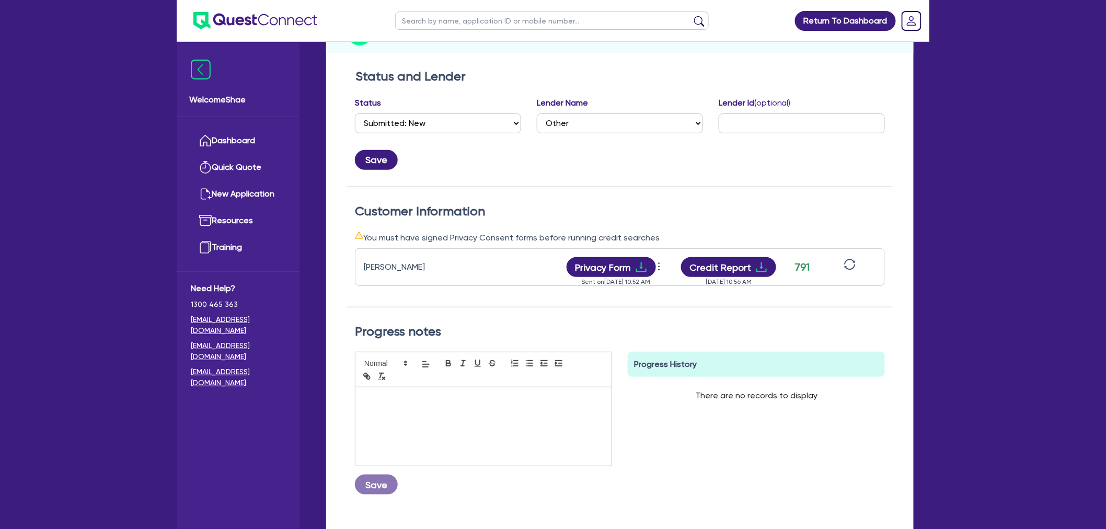
scroll to position [174, 0]
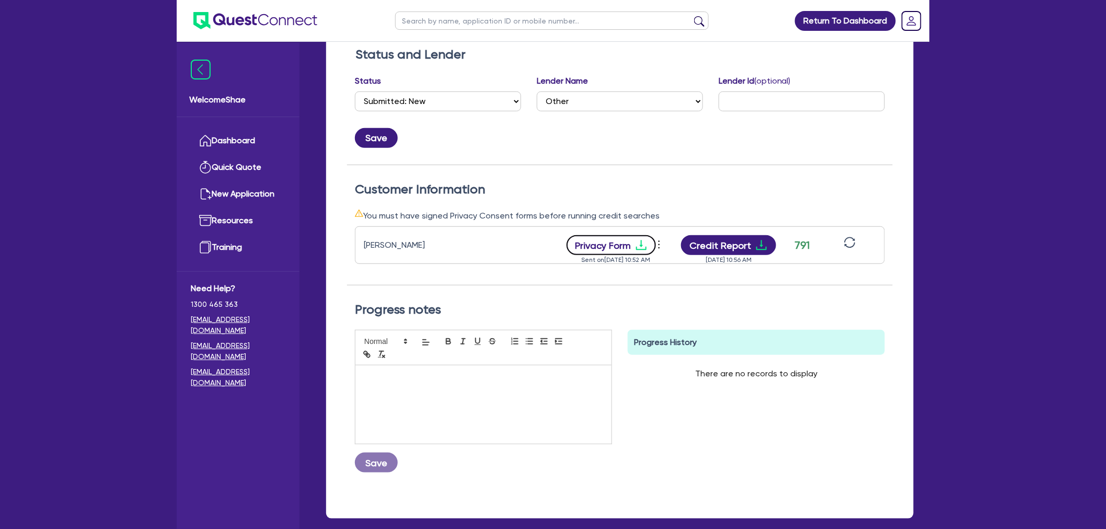
click at [632, 239] on button "Privacy Form" at bounding box center [611, 245] width 90 height 20
